Goal: Transaction & Acquisition: Purchase product/service

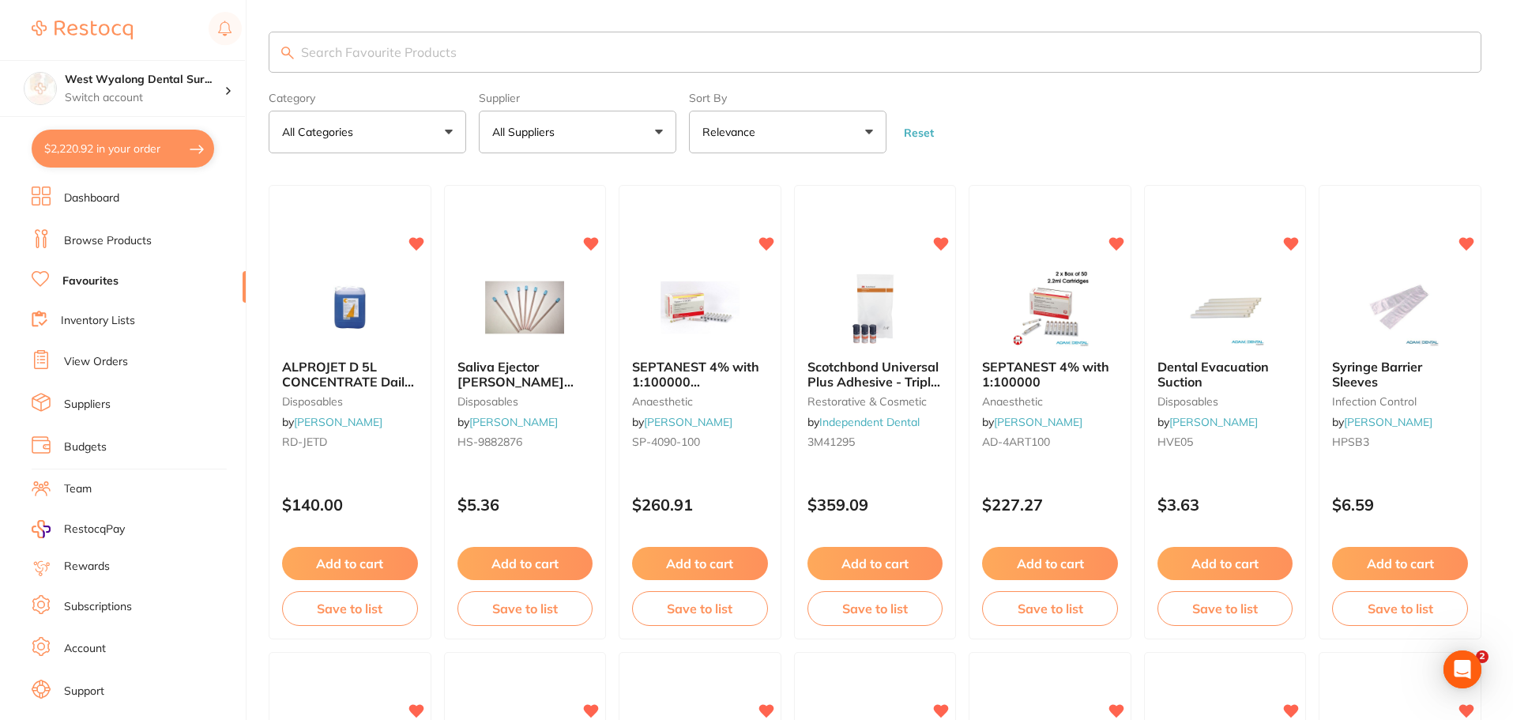
click at [101, 161] on button "$2,220.92 in your order" at bounding box center [123, 149] width 183 height 38
checkbox input "true"
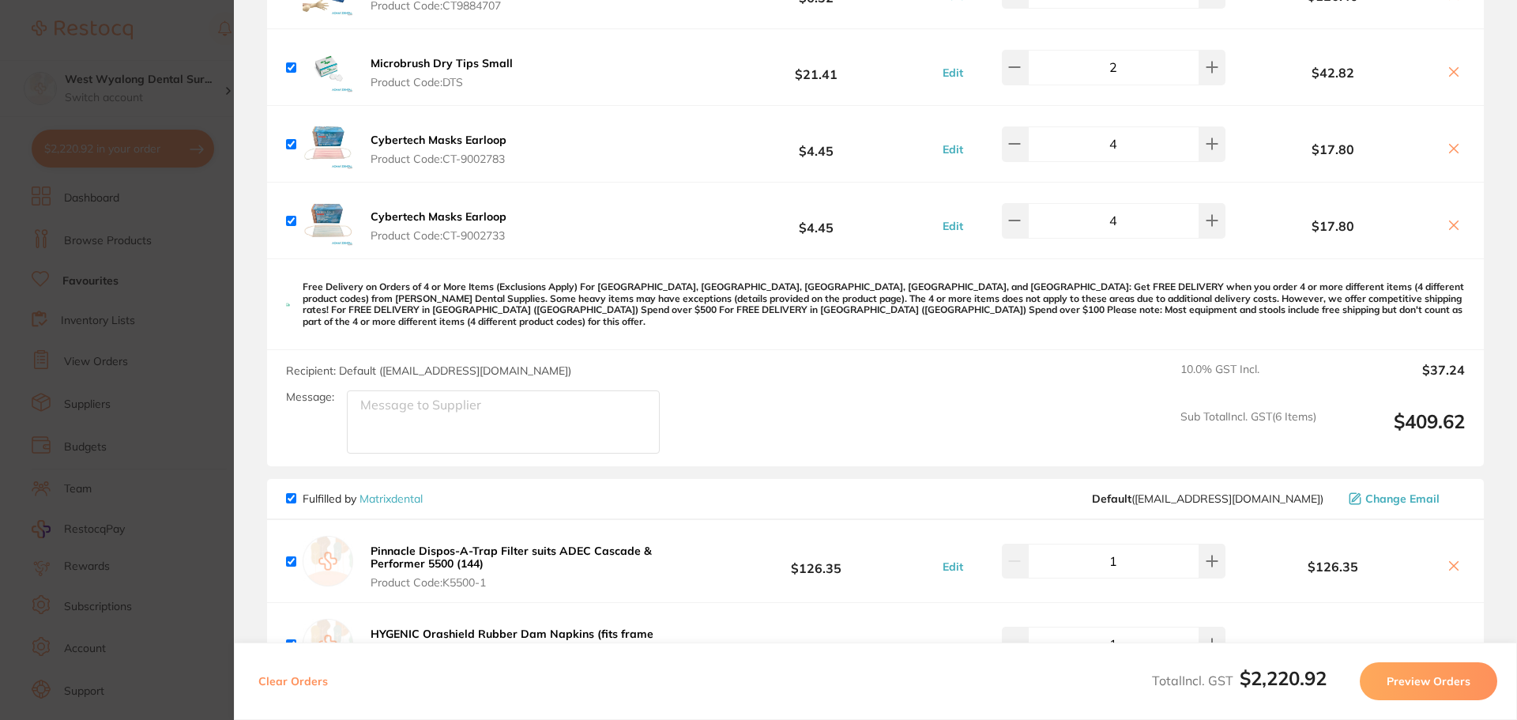
scroll to position [1976, 0]
click at [1452, 225] on icon at bounding box center [1454, 226] width 13 height 13
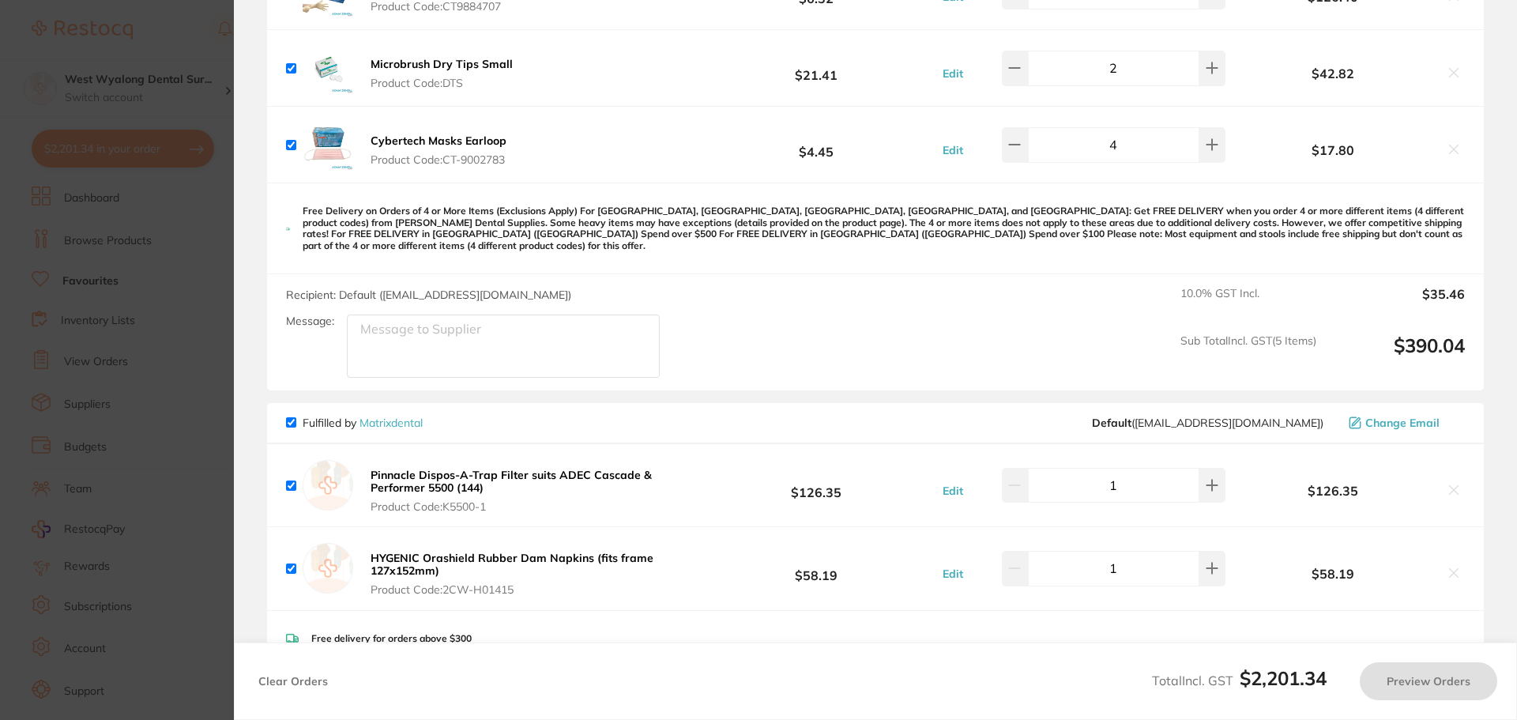
checkbox input "true"
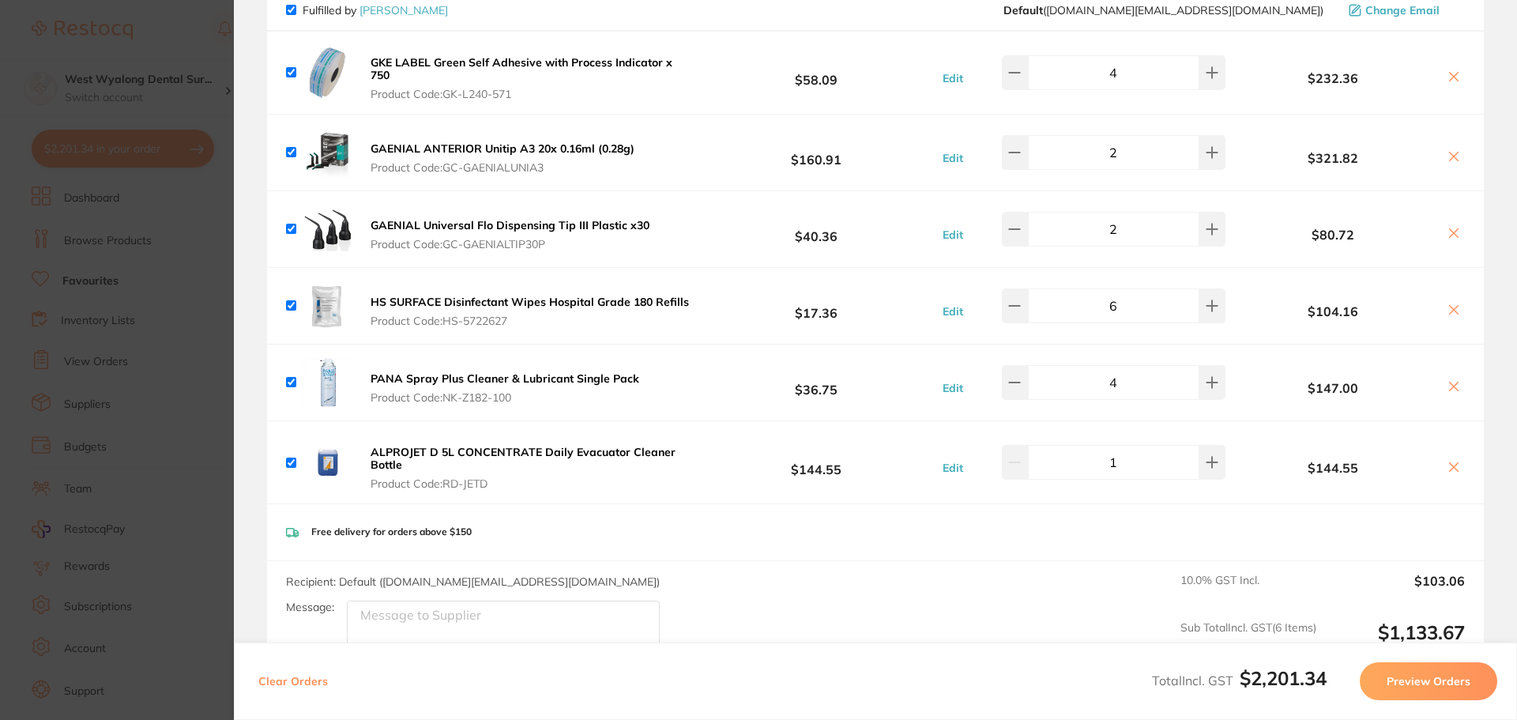
scroll to position [0, 0]
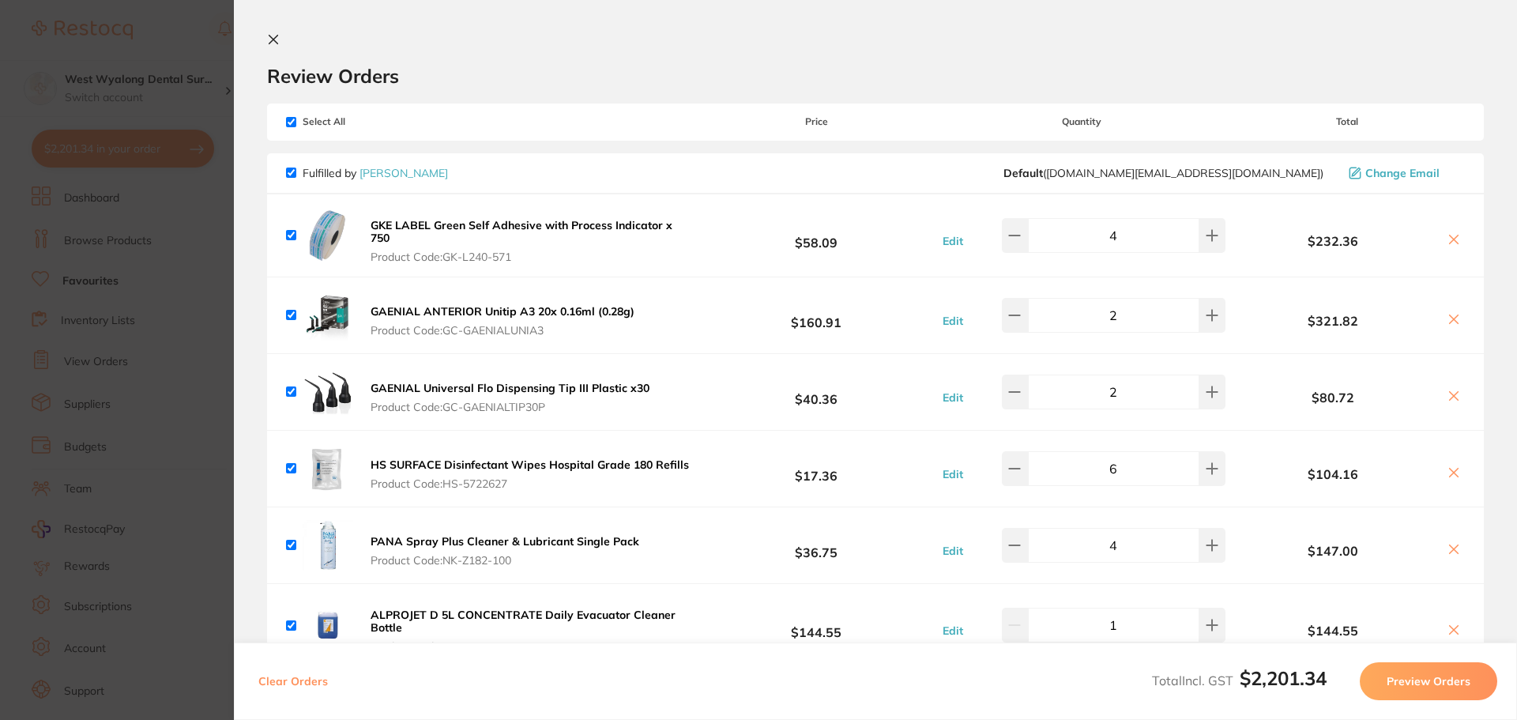
click at [275, 37] on icon at bounding box center [273, 40] width 9 height 9
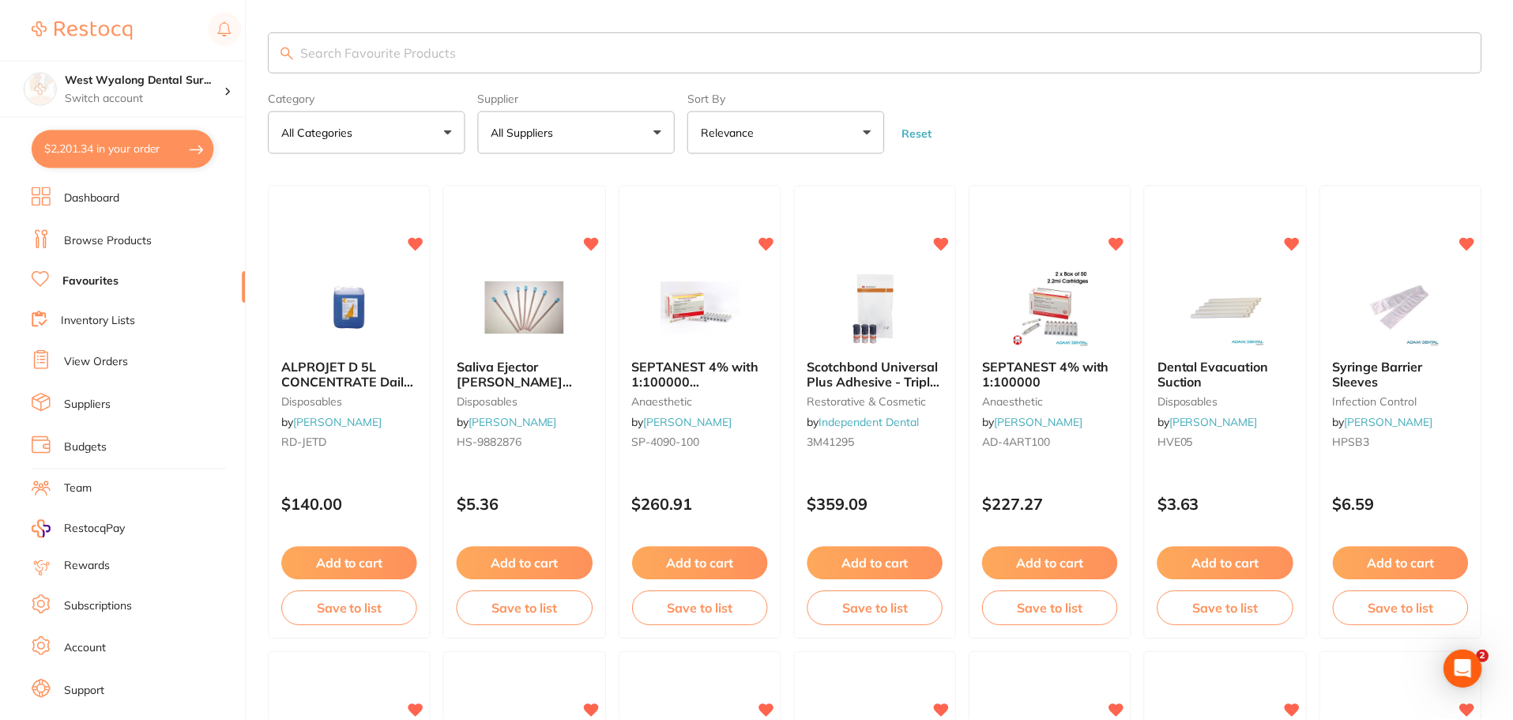
scroll to position [2, 0]
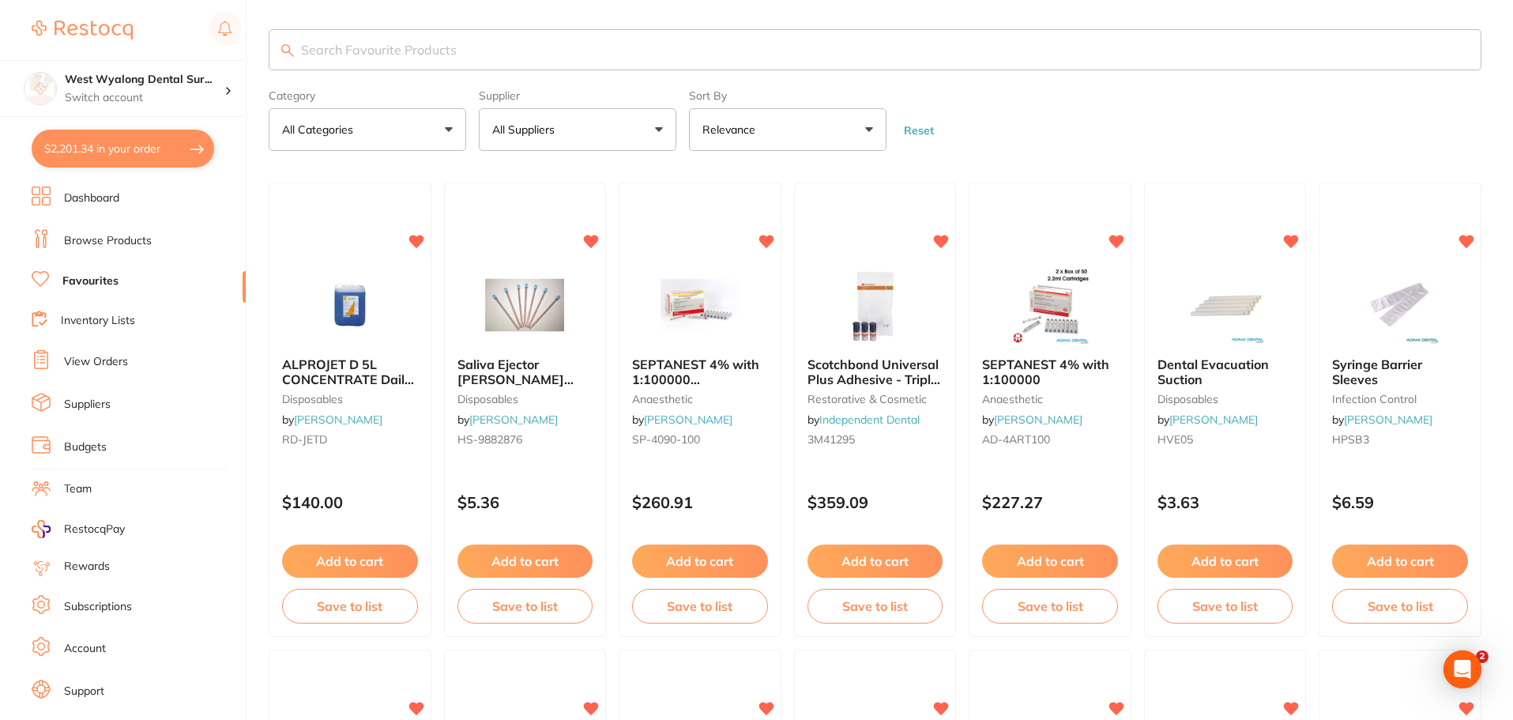
click at [171, 153] on button "$2,201.34 in your order" at bounding box center [123, 149] width 183 height 38
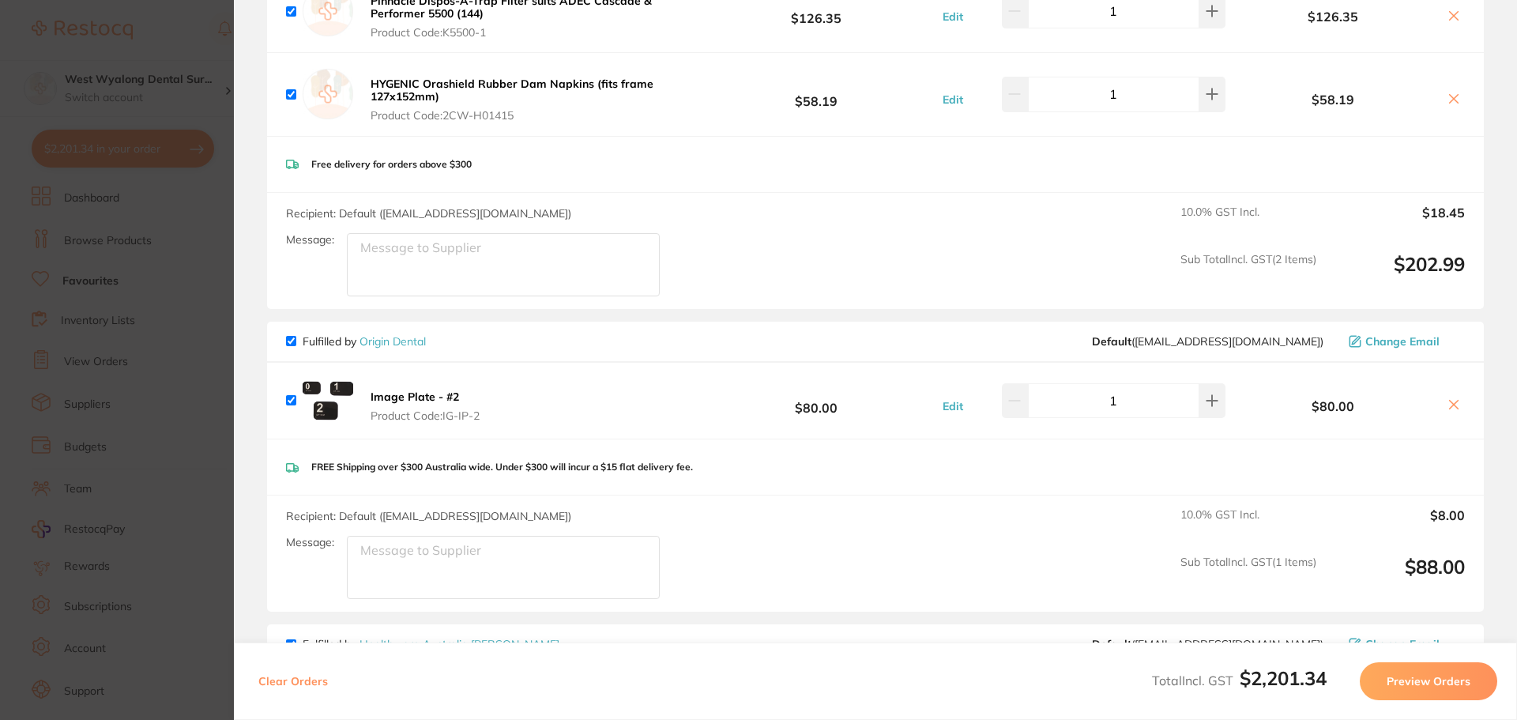
scroll to position [2608, 0]
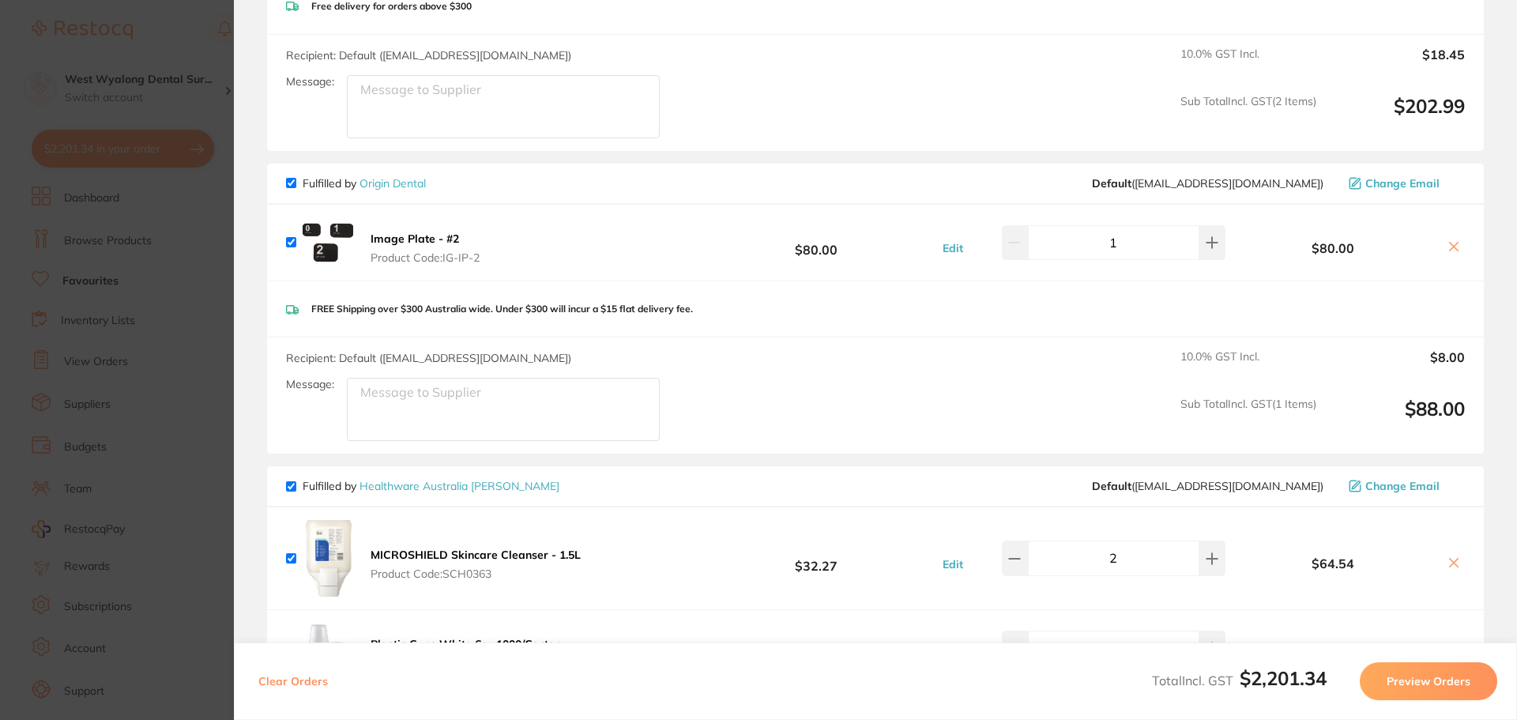
click at [1408, 686] on button "Preview Orders" at bounding box center [1429, 681] width 138 height 38
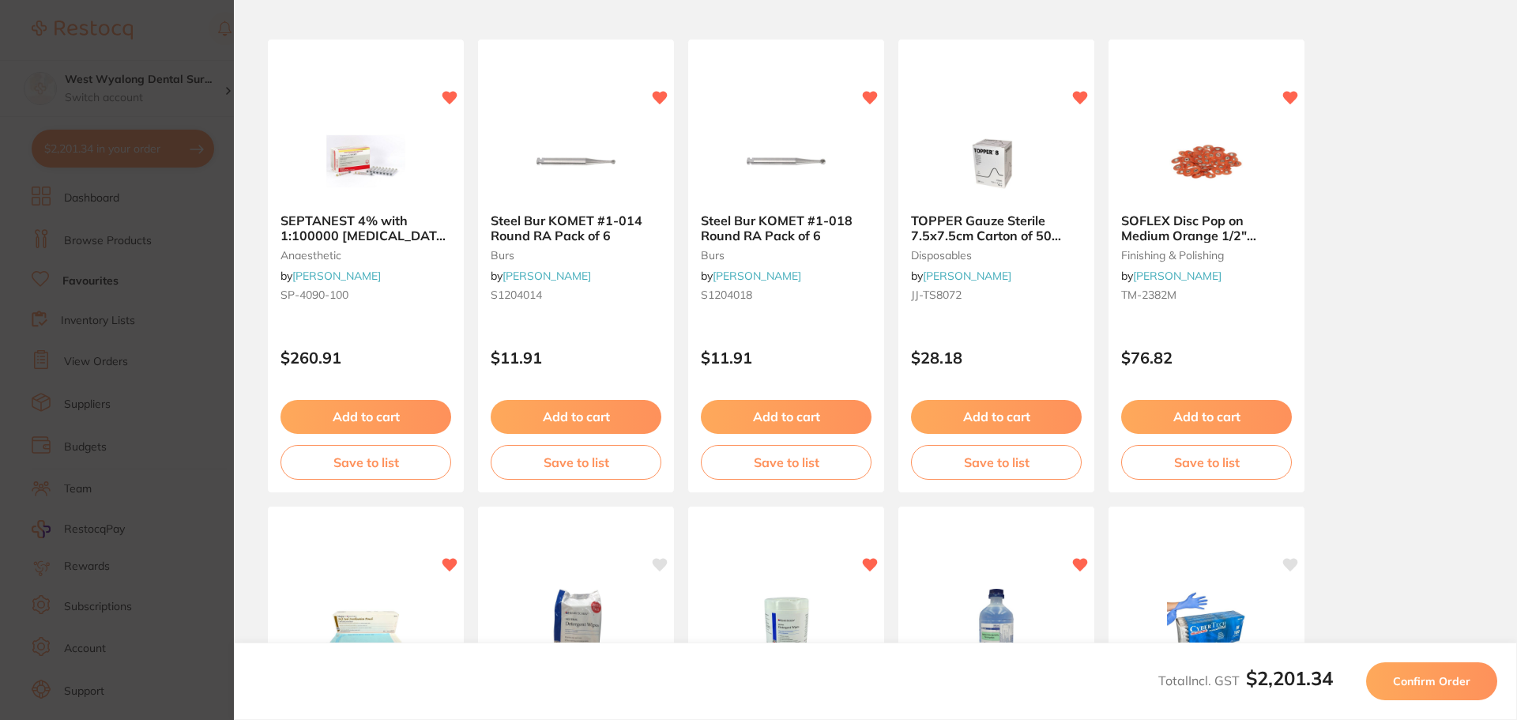
scroll to position [0, 0]
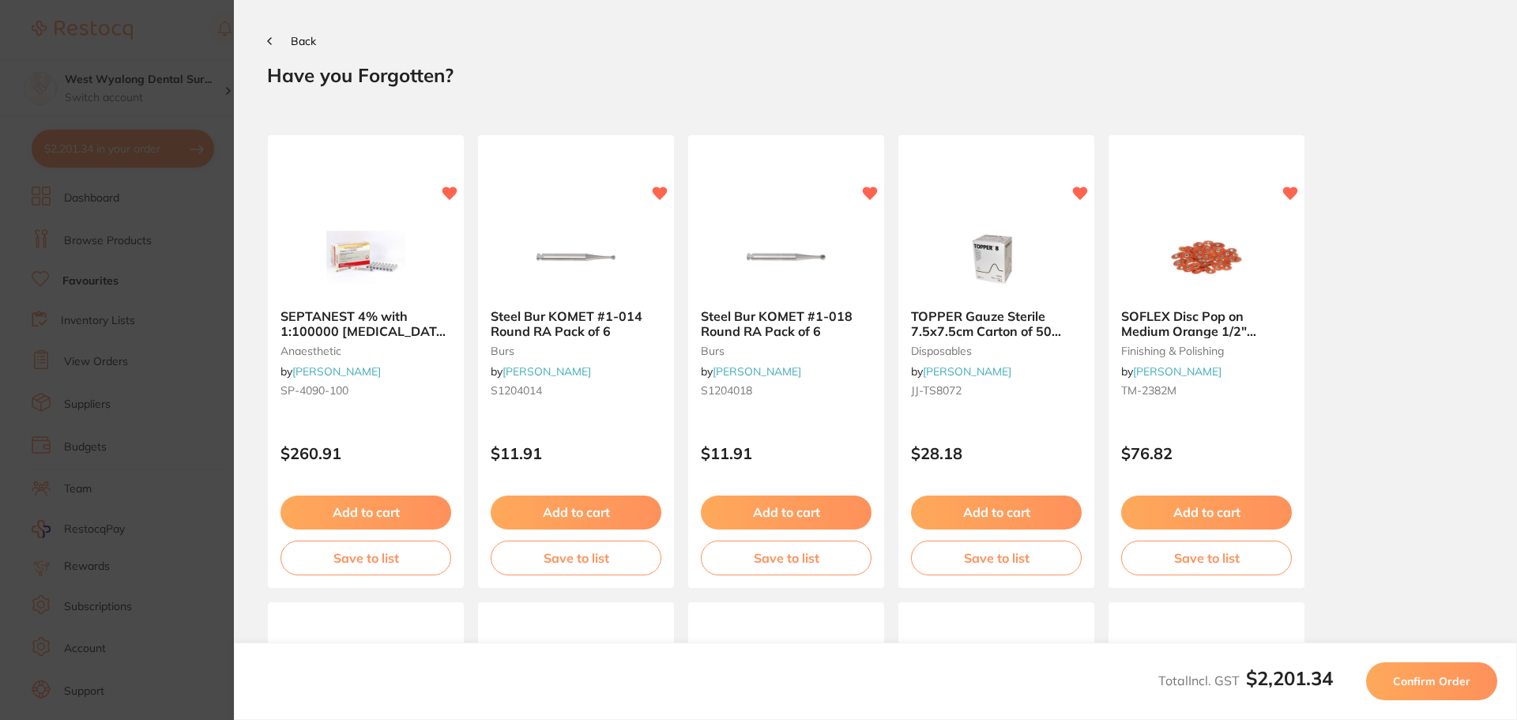
click at [1391, 683] on button "Confirm Order" at bounding box center [1431, 681] width 131 height 38
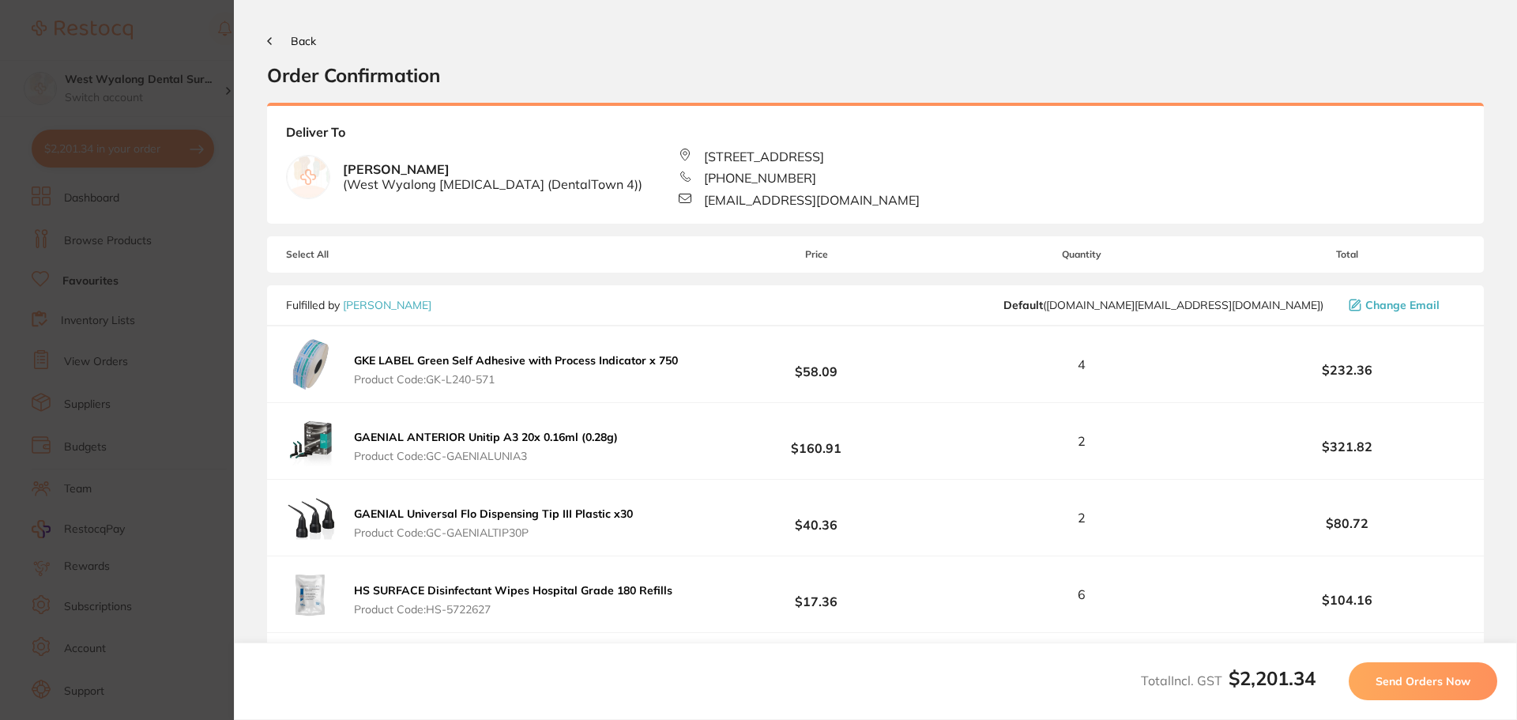
click at [1391, 683] on span "Send Orders Now" at bounding box center [1423, 681] width 95 height 14
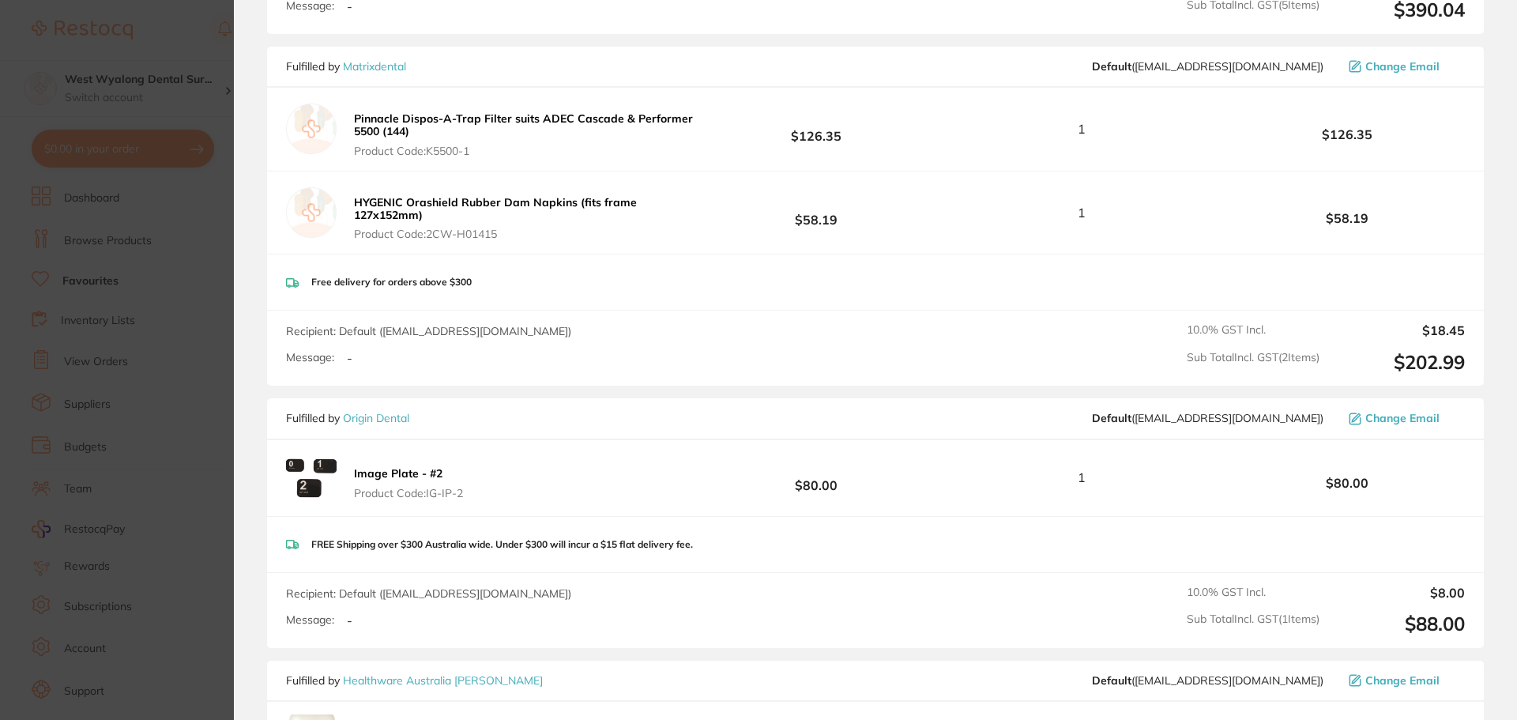
scroll to position [2717, 0]
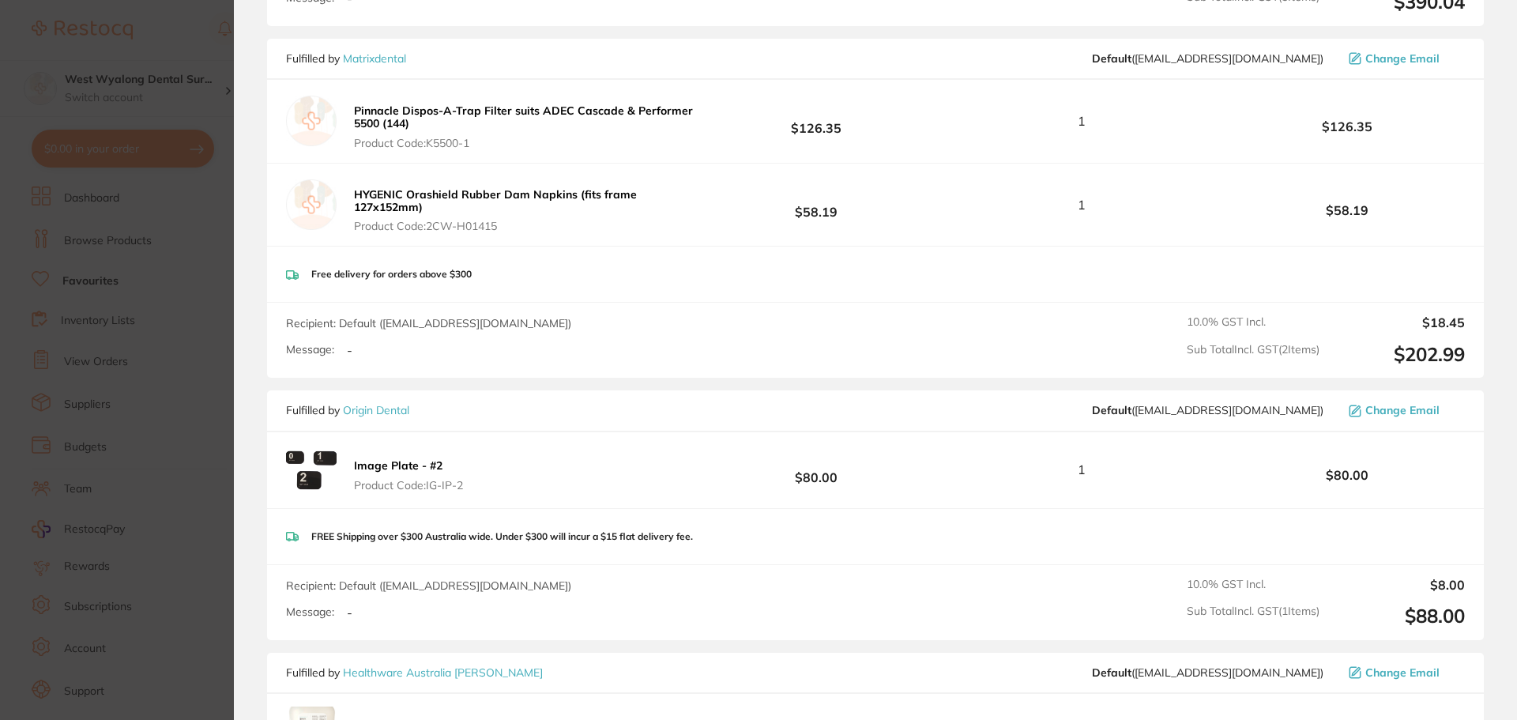
click at [568, 274] on div "Free delivery for orders above $300" at bounding box center [875, 275] width 1217 height 56
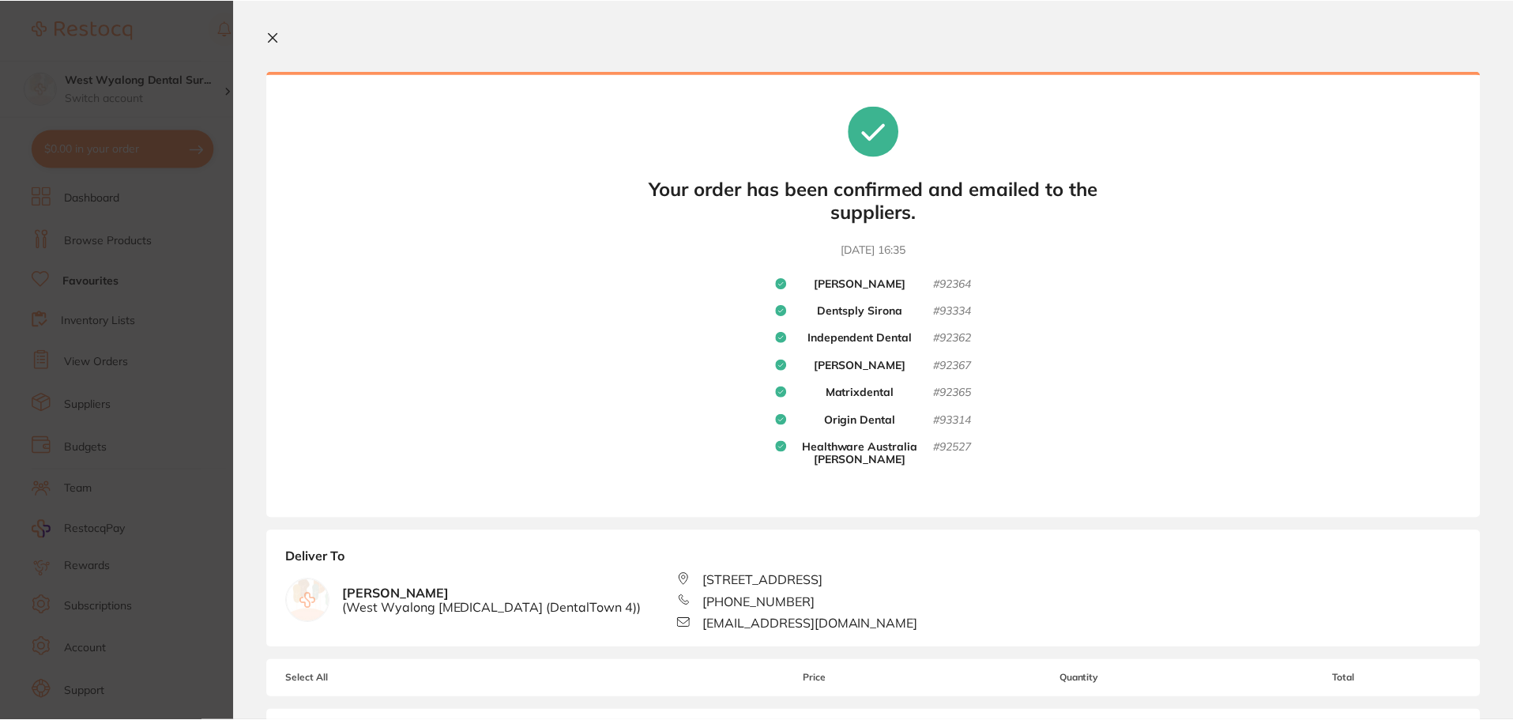
scroll to position [0, 0]
click at [276, 44] on icon at bounding box center [273, 39] width 13 height 13
